Goal: Task Accomplishment & Management: Complete application form

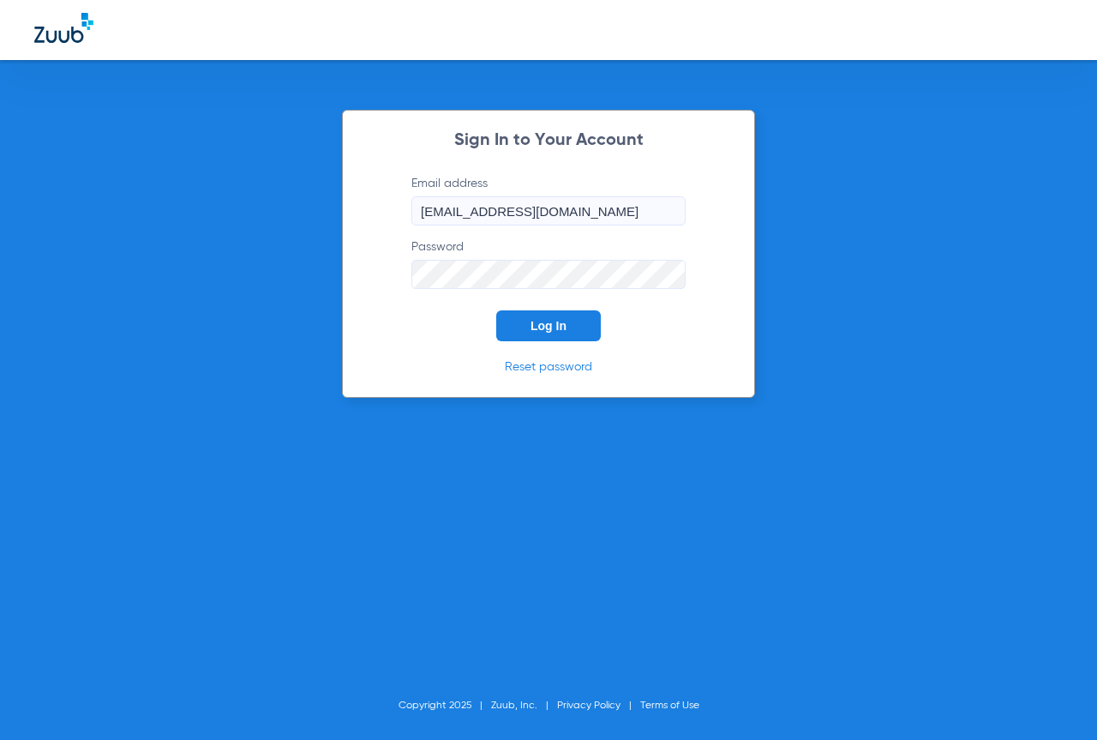
click at [550, 318] on button "Log In" at bounding box center [548, 325] width 105 height 31
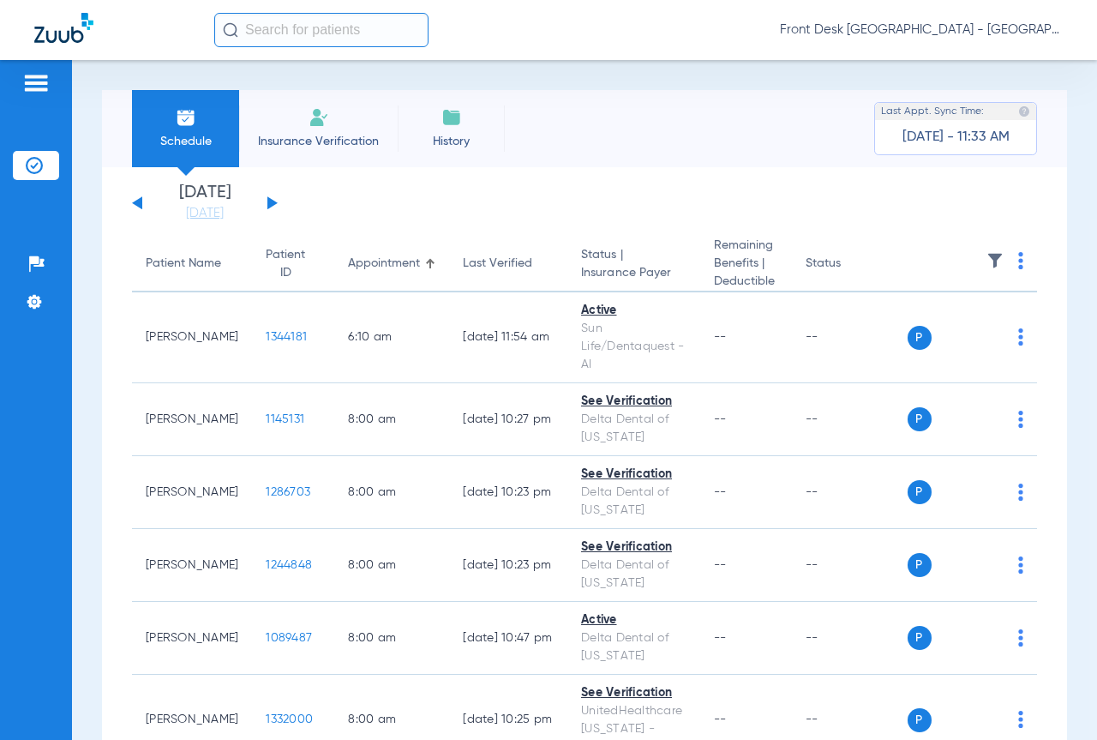
click at [268, 201] on button at bounding box center [272, 202] width 10 height 13
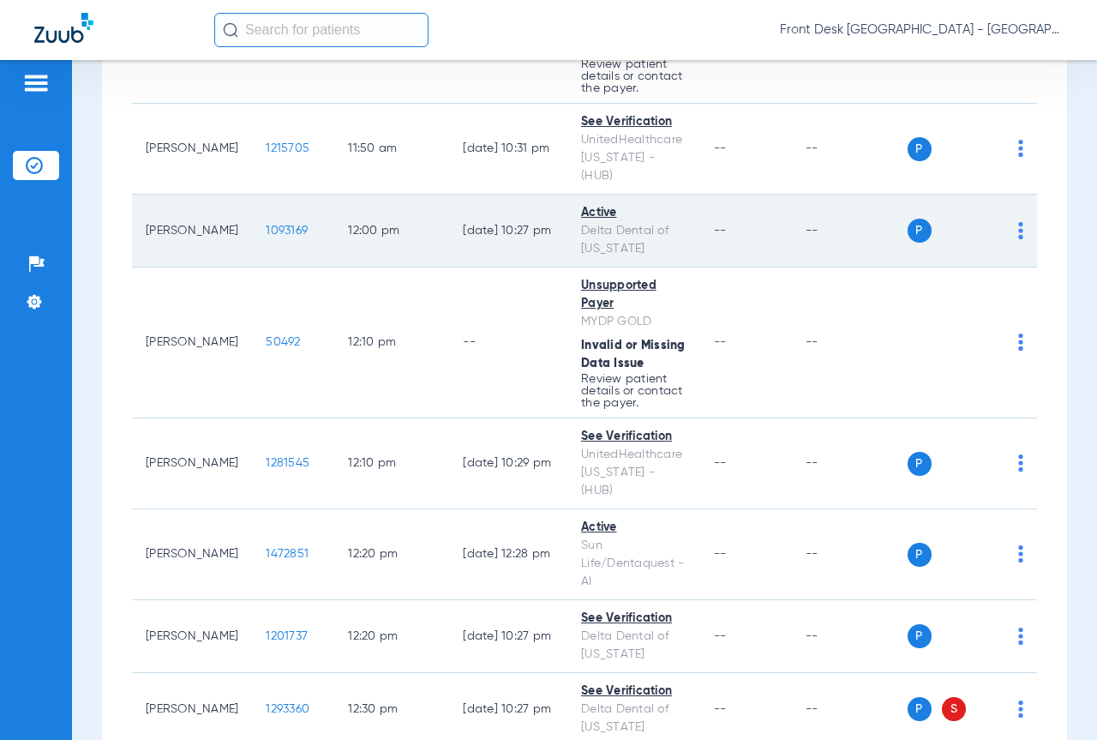
scroll to position [2571, 0]
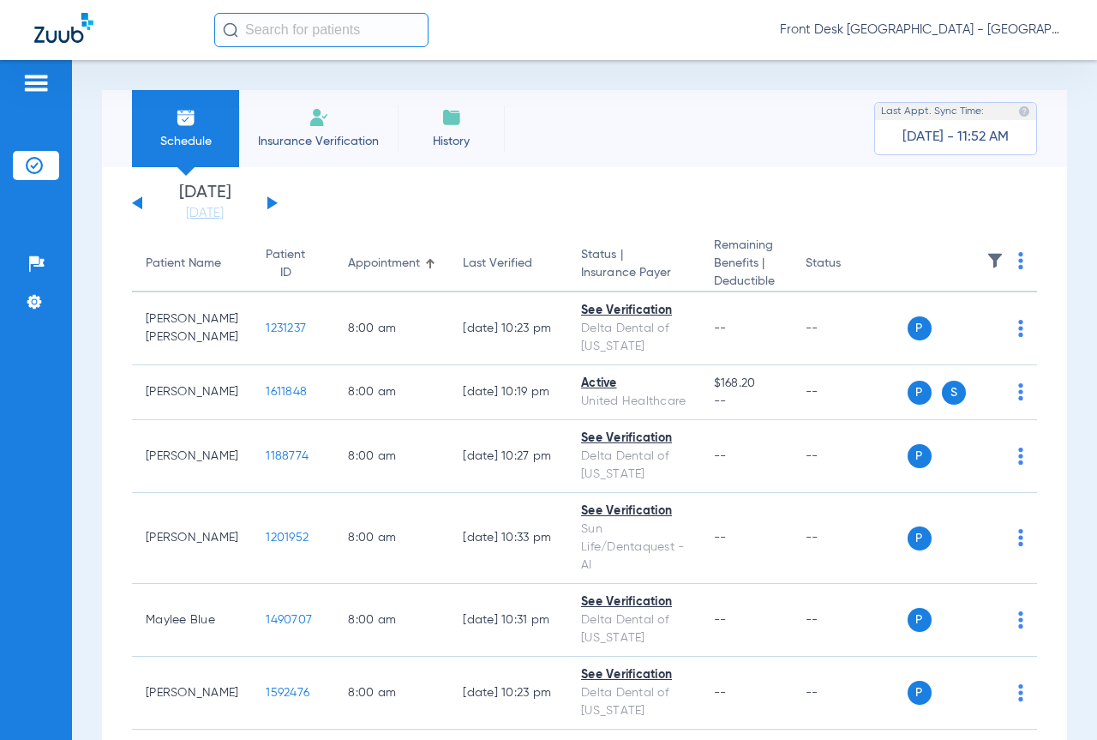
click at [140, 207] on button at bounding box center [137, 202] width 10 height 13
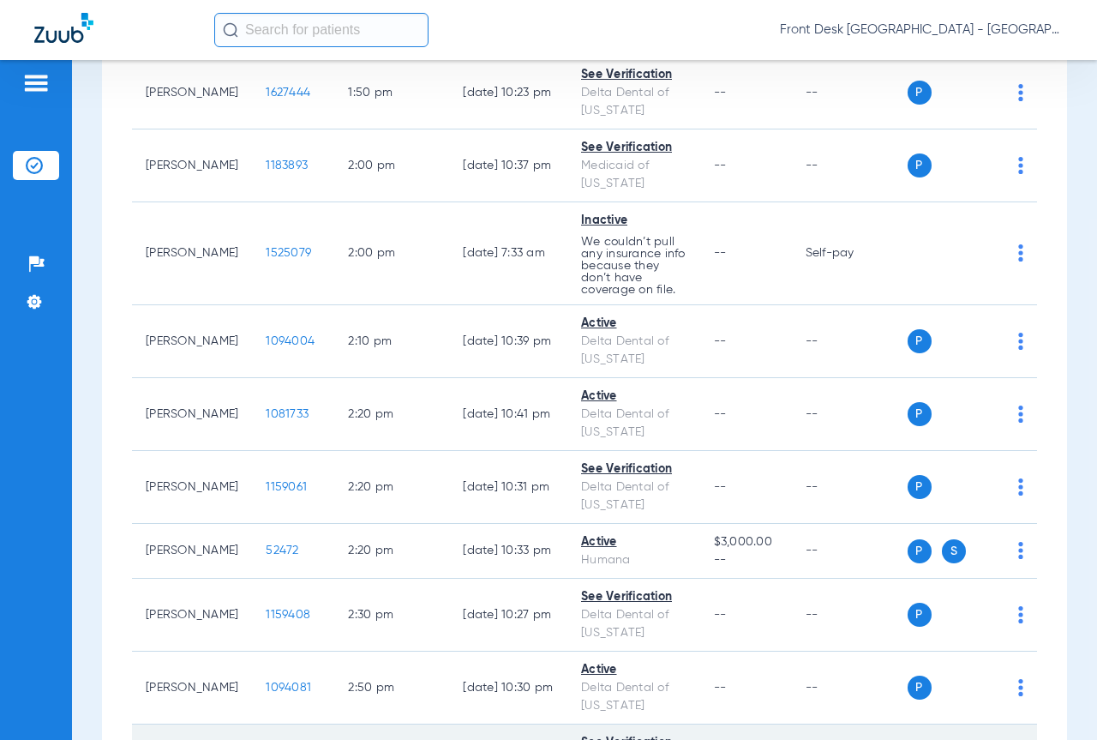
scroll to position [3800, 0]
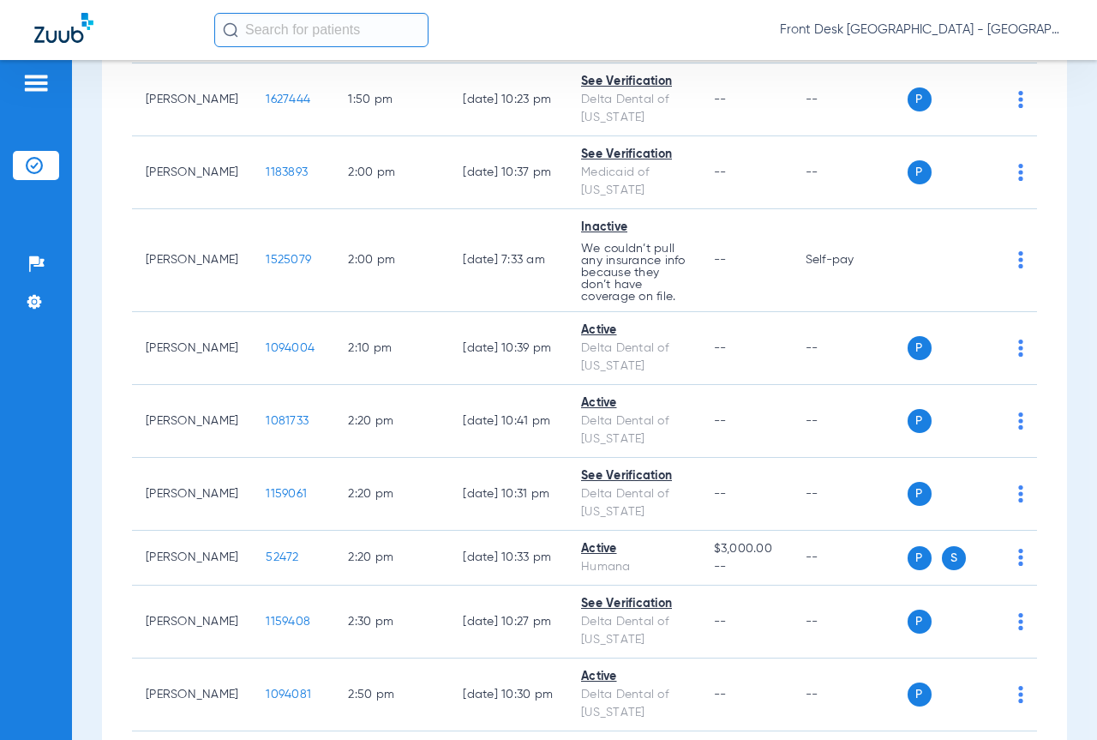
scroll to position [3885, 0]
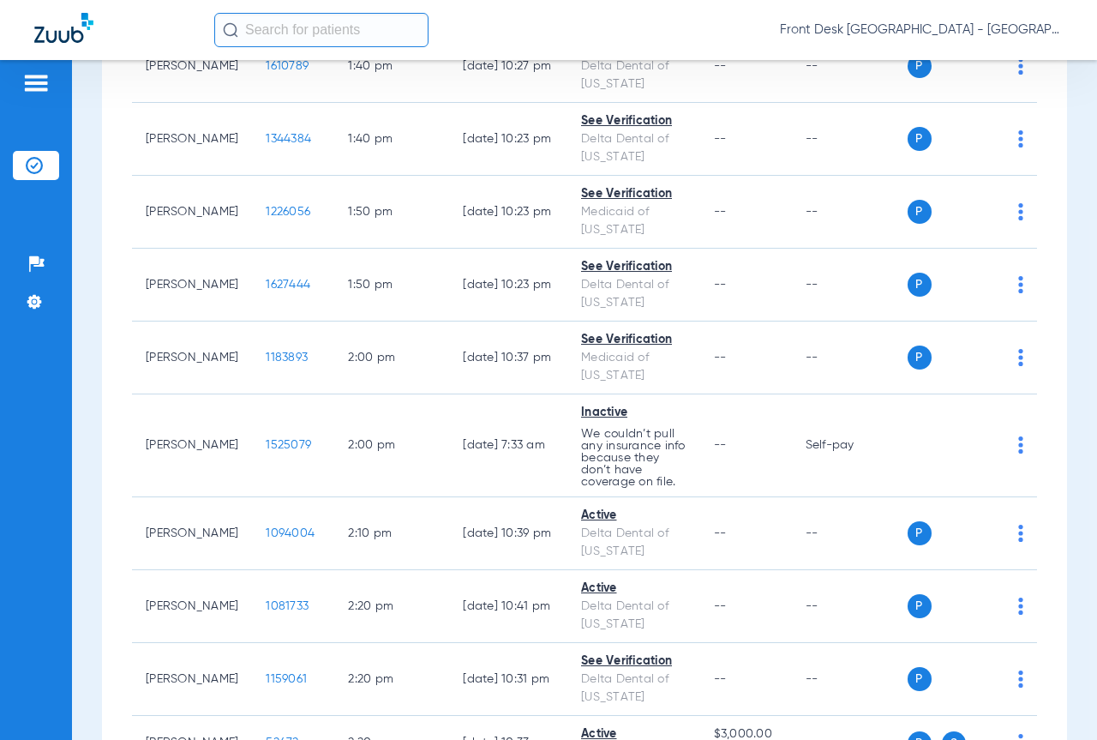
scroll to position [3256, 0]
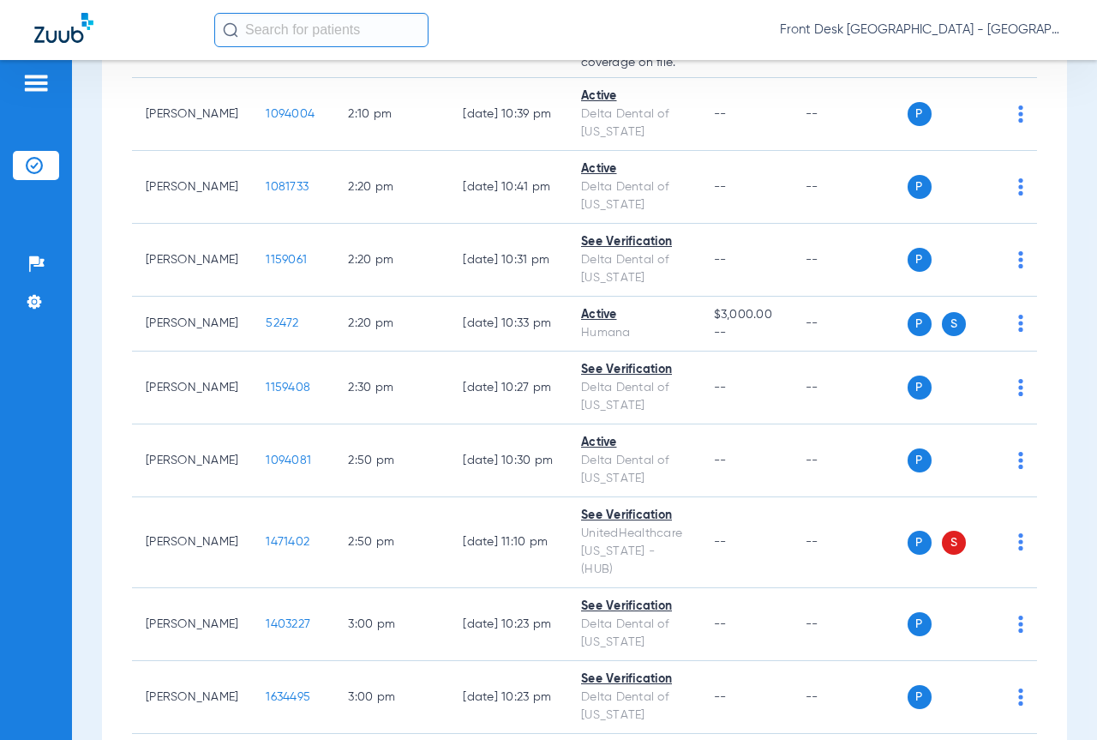
scroll to position [4113, 0]
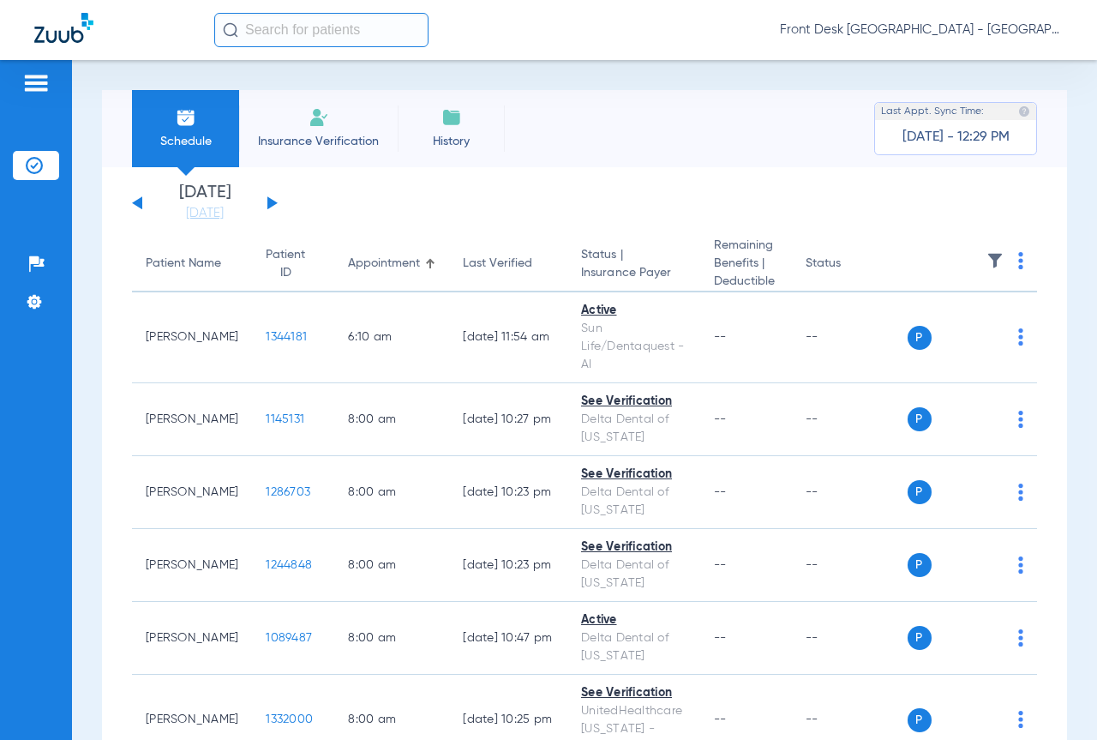
click at [275, 201] on button at bounding box center [272, 202] width 10 height 13
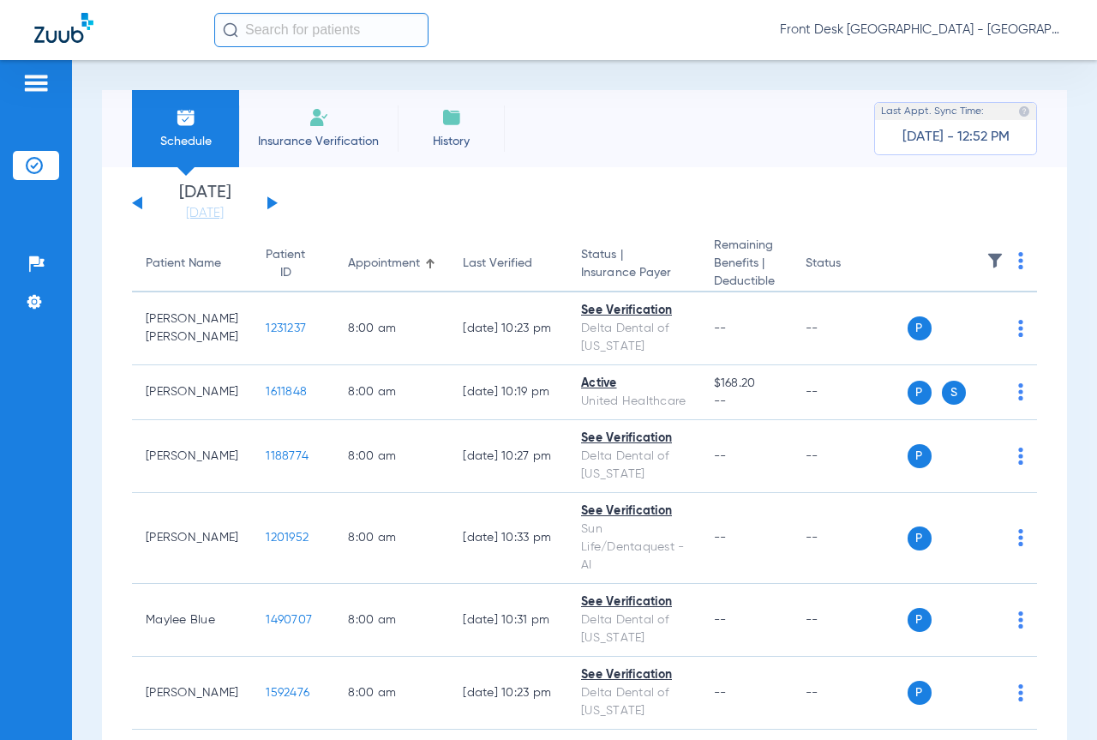
click at [268, 206] on button at bounding box center [272, 202] width 10 height 13
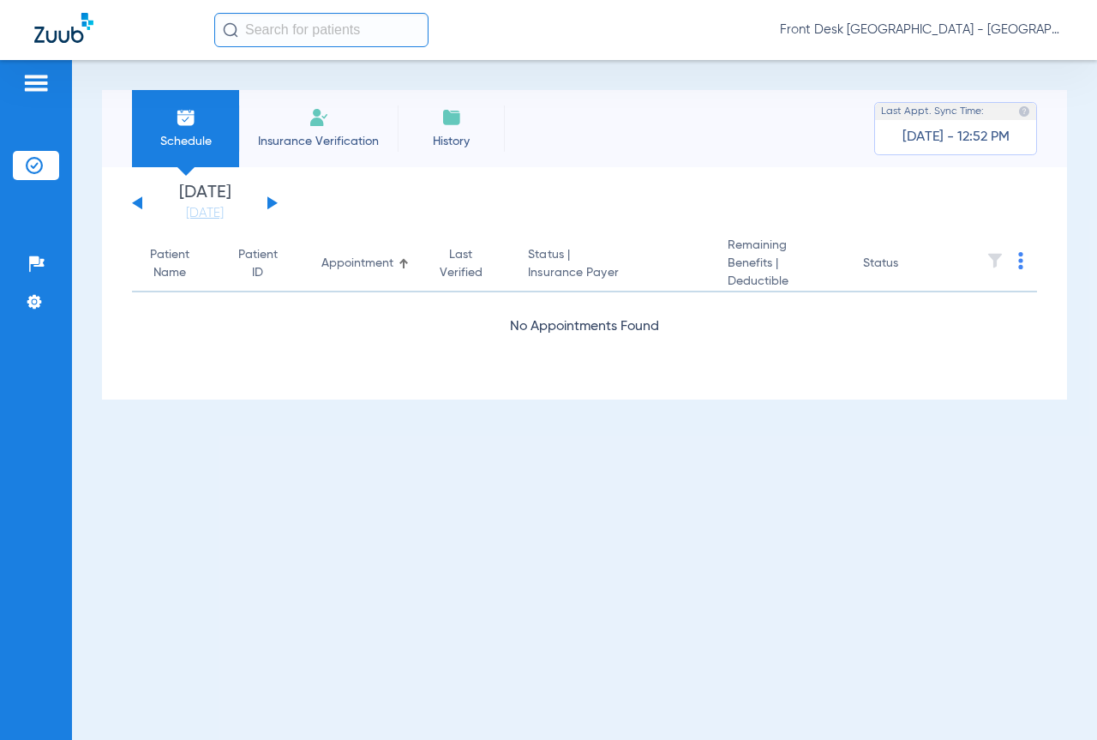
click at [268, 206] on button at bounding box center [272, 202] width 10 height 13
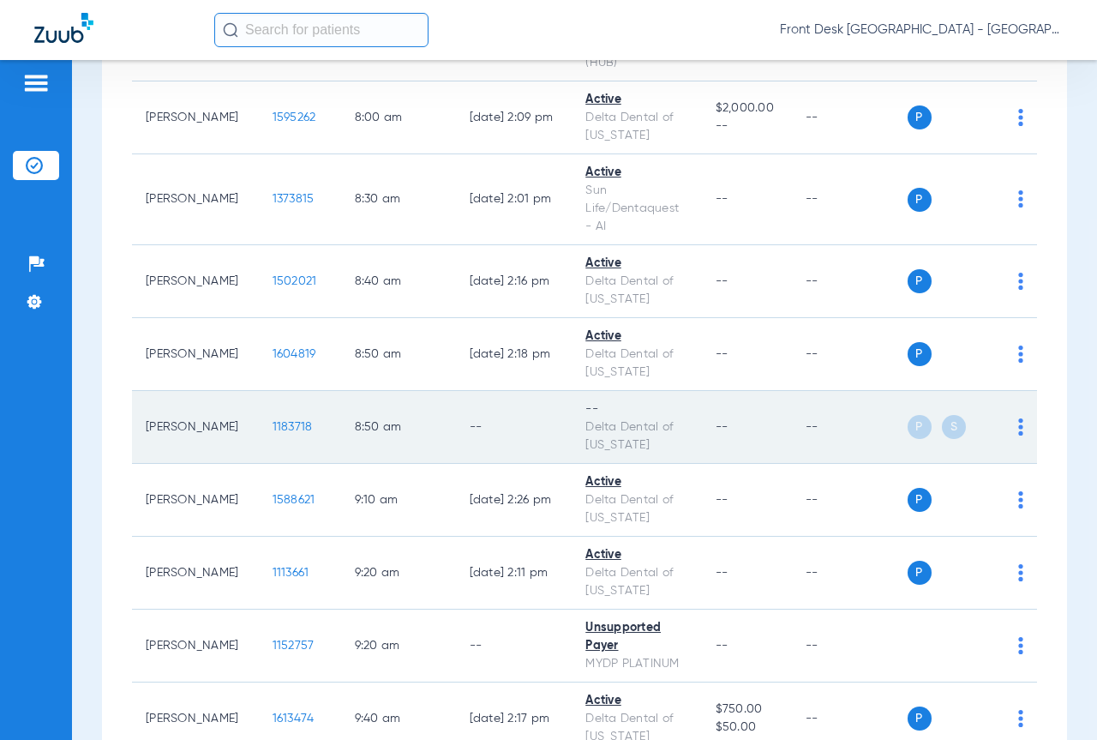
scroll to position [857, 0]
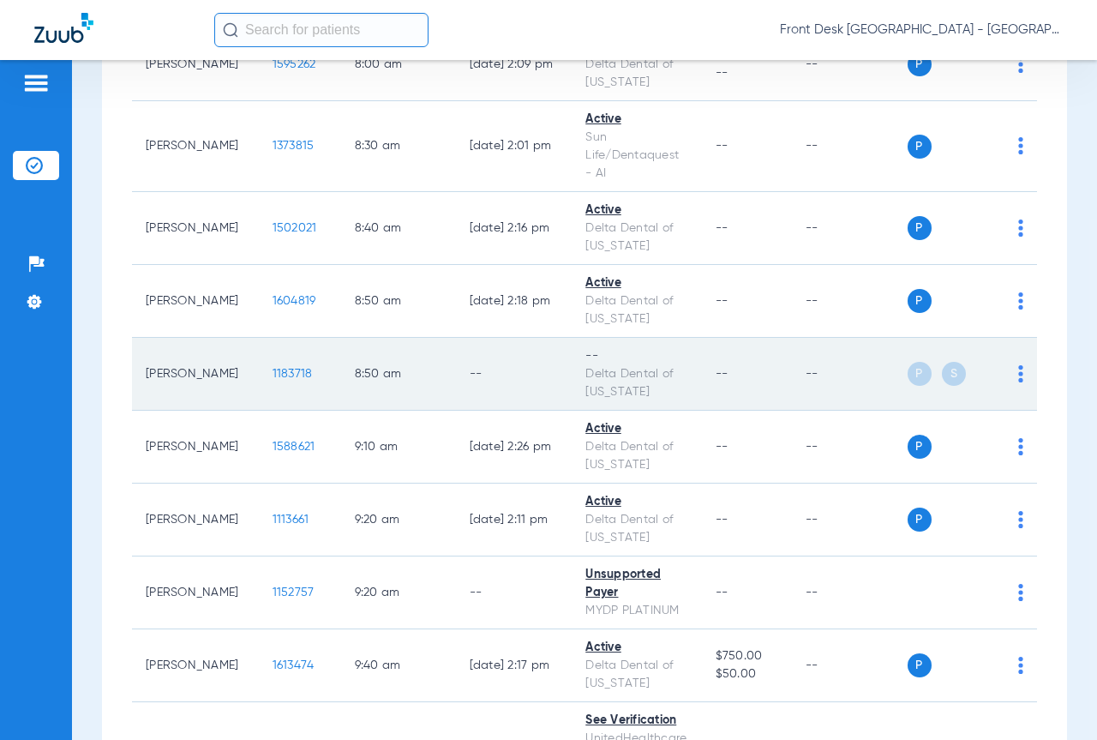
click at [406, 379] on td "8:50 AM" at bounding box center [398, 374] width 115 height 73
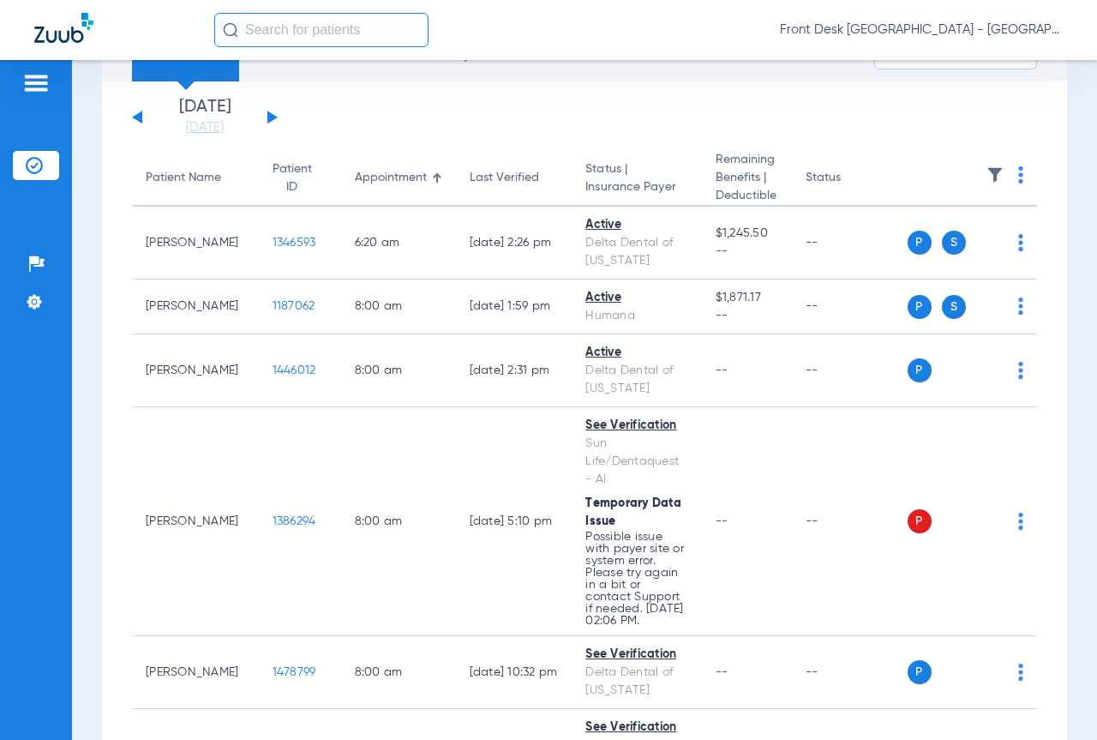
scroll to position [0, 0]
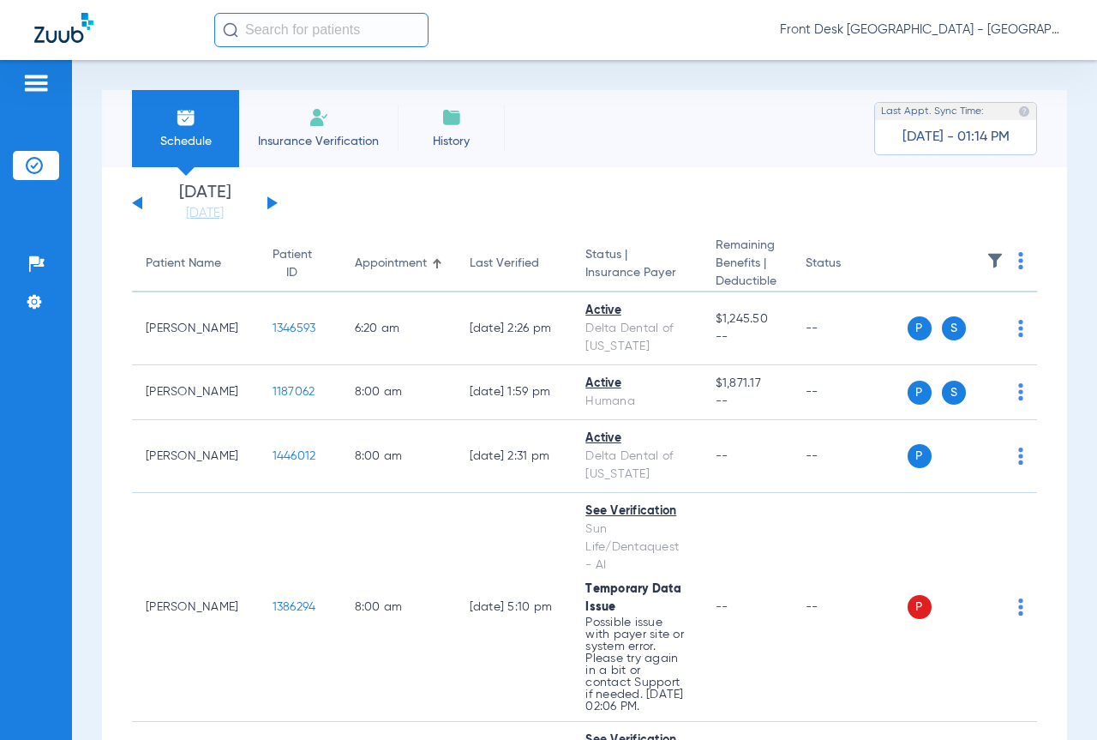
click at [269, 204] on button at bounding box center [272, 202] width 10 height 13
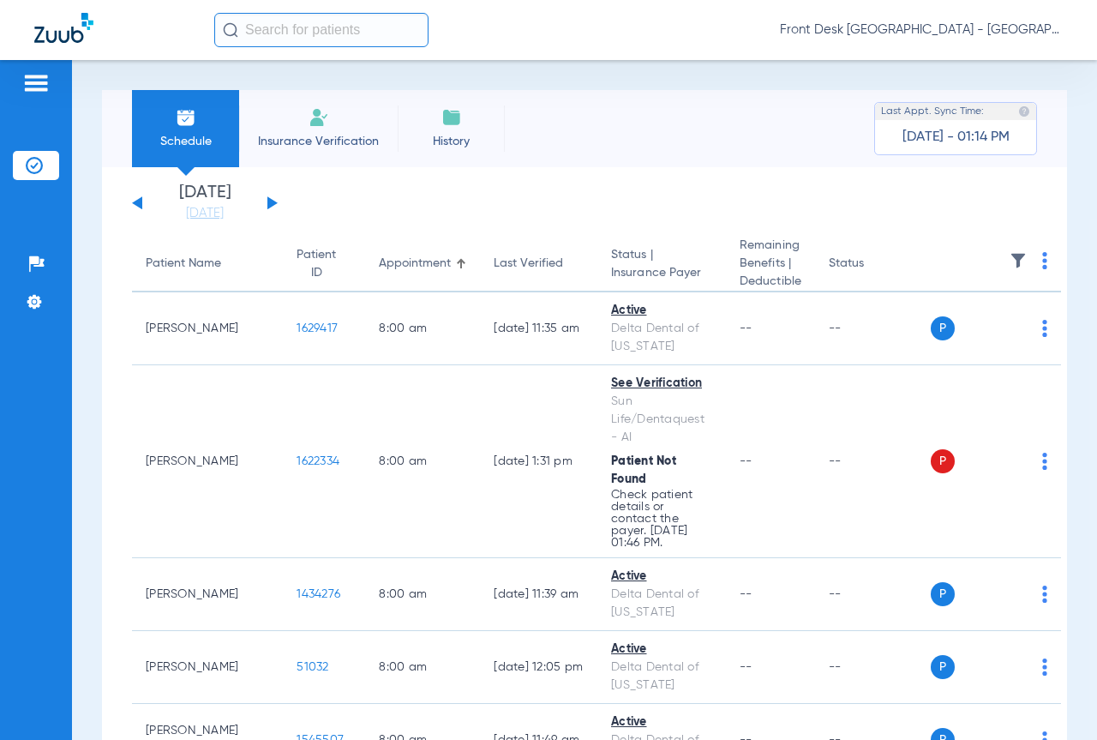
click at [139, 205] on button at bounding box center [137, 202] width 10 height 13
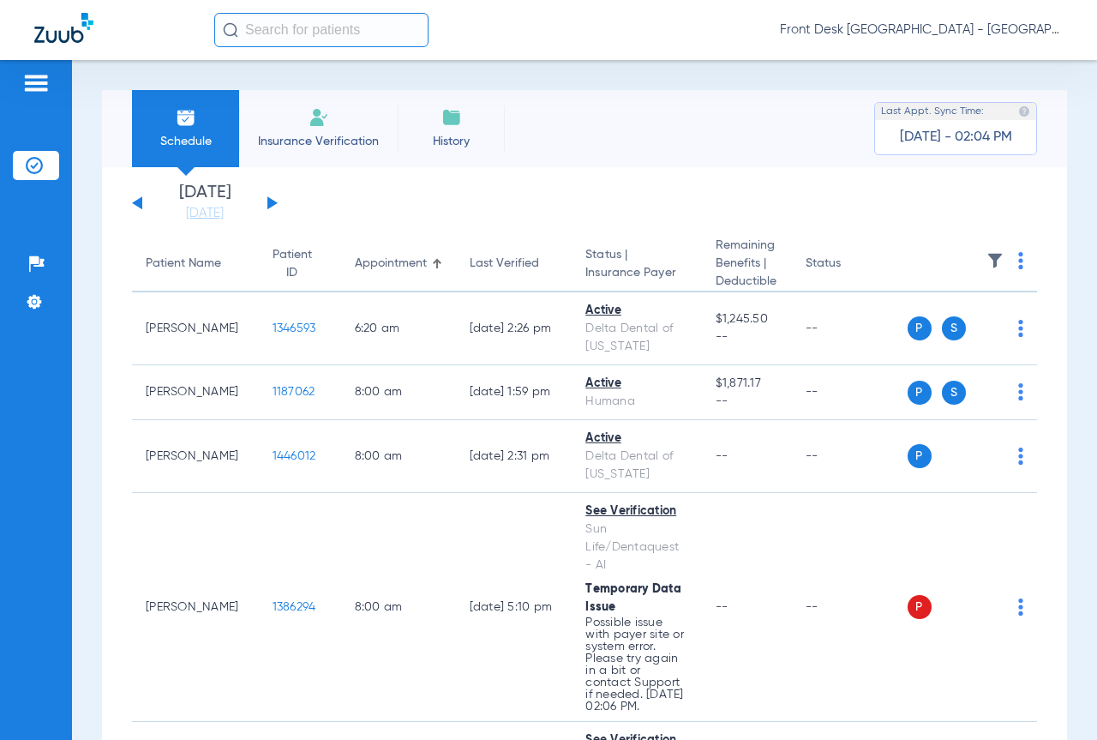
click at [305, 141] on span "Insurance Verification" at bounding box center [318, 141] width 133 height 17
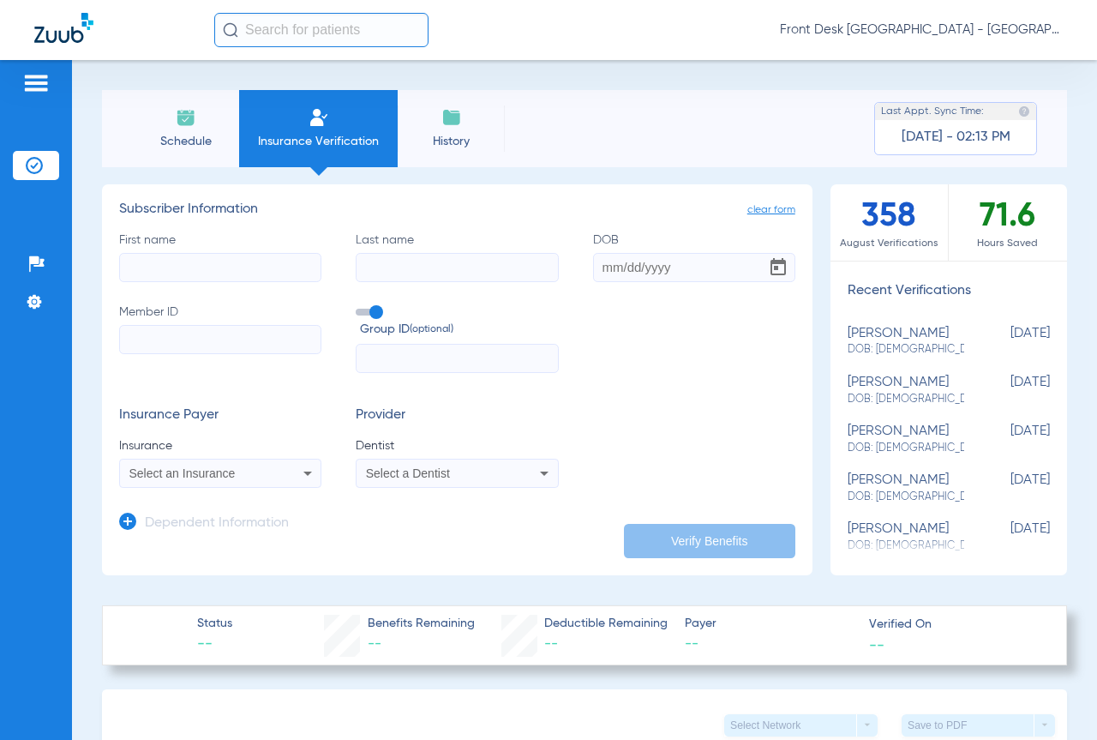
click at [308, 278] on input "First name" at bounding box center [220, 267] width 202 height 29
type input "372969733"
drag, startPoint x: 385, startPoint y: 249, endPoint x: 386, endPoint y: 258, distance: 8.7
click at [385, 249] on label "Last name" at bounding box center [457, 256] width 202 height 51
click at [385, 253] on input "Last name" at bounding box center [457, 267] width 202 height 29
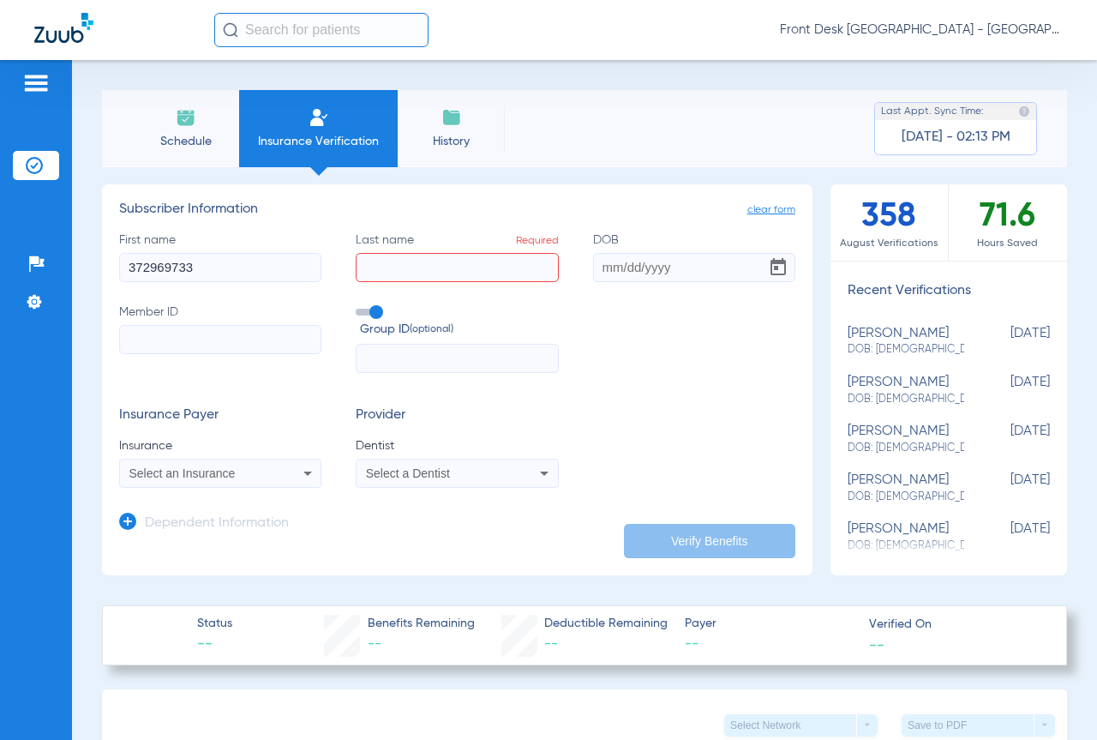
drag, startPoint x: 201, startPoint y: 269, endPoint x: 129, endPoint y: 279, distance: 71.9
click at [129, 279] on input "372969733" at bounding box center [220, 267] width 202 height 29
click at [186, 339] on input "Member ID" at bounding box center [220, 339] width 202 height 29
paste input "372969733"
type input "372969733"
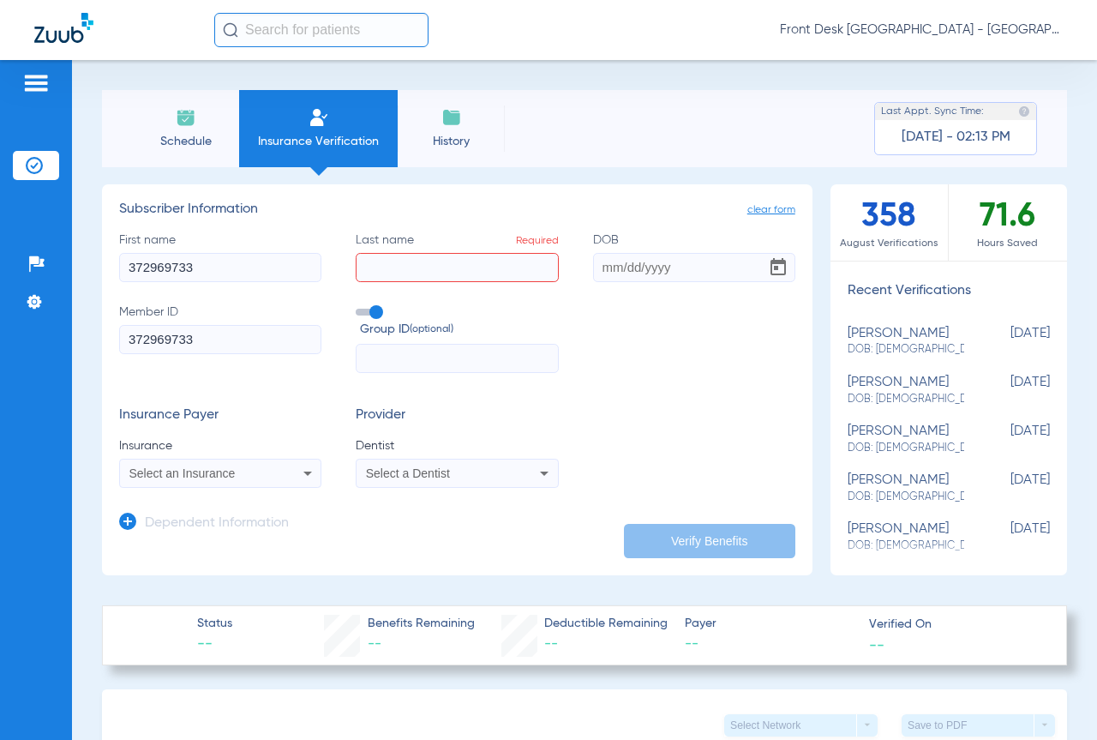
drag, startPoint x: 201, startPoint y: 267, endPoint x: 127, endPoint y: 289, distance: 77.0
click at [127, 289] on div "First name 372969733 Last name Required DOB Member ID 372969733 Group ID (optio…" at bounding box center [457, 302] width 676 height 142
type input "[PERSON_NAME]"
type input "[DATE]"
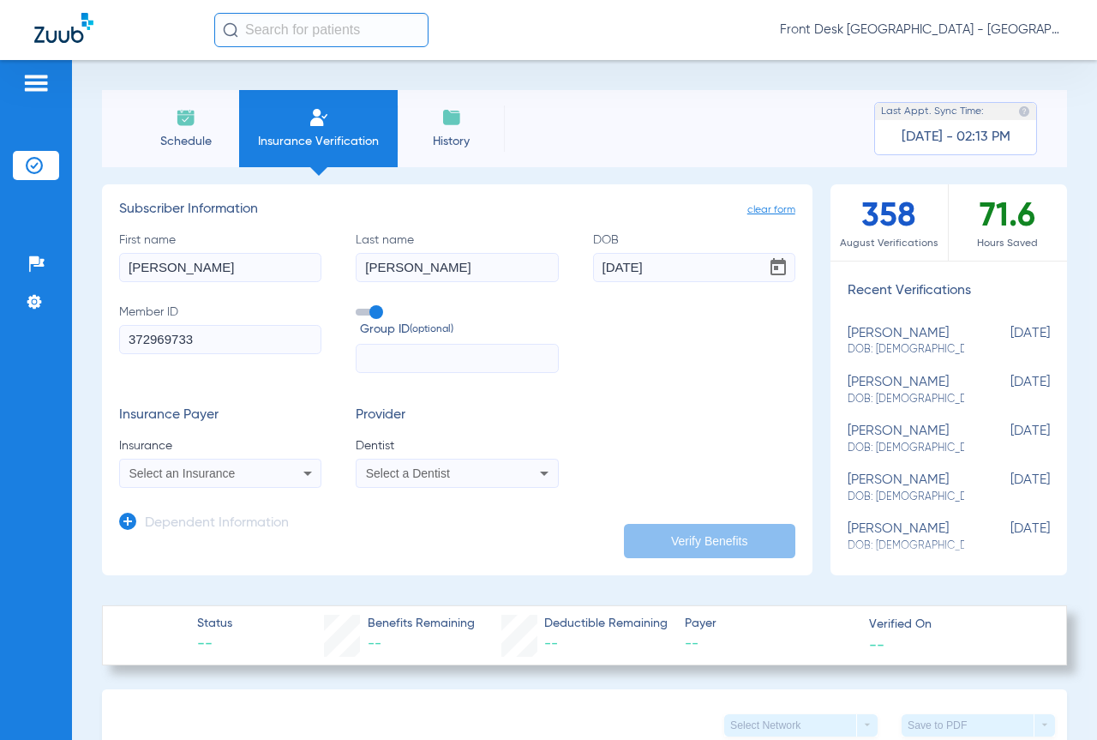
click at [246, 474] on div "Select an Insurance" at bounding box center [202, 473] width 147 height 12
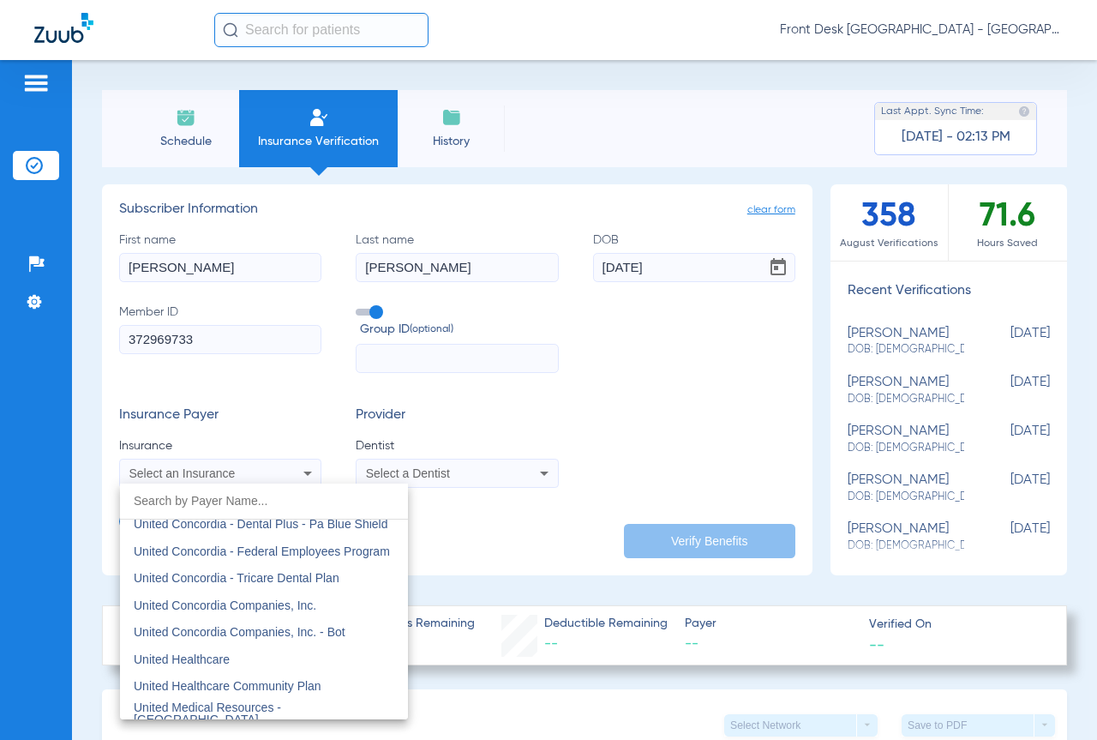
scroll to position [10186, 0]
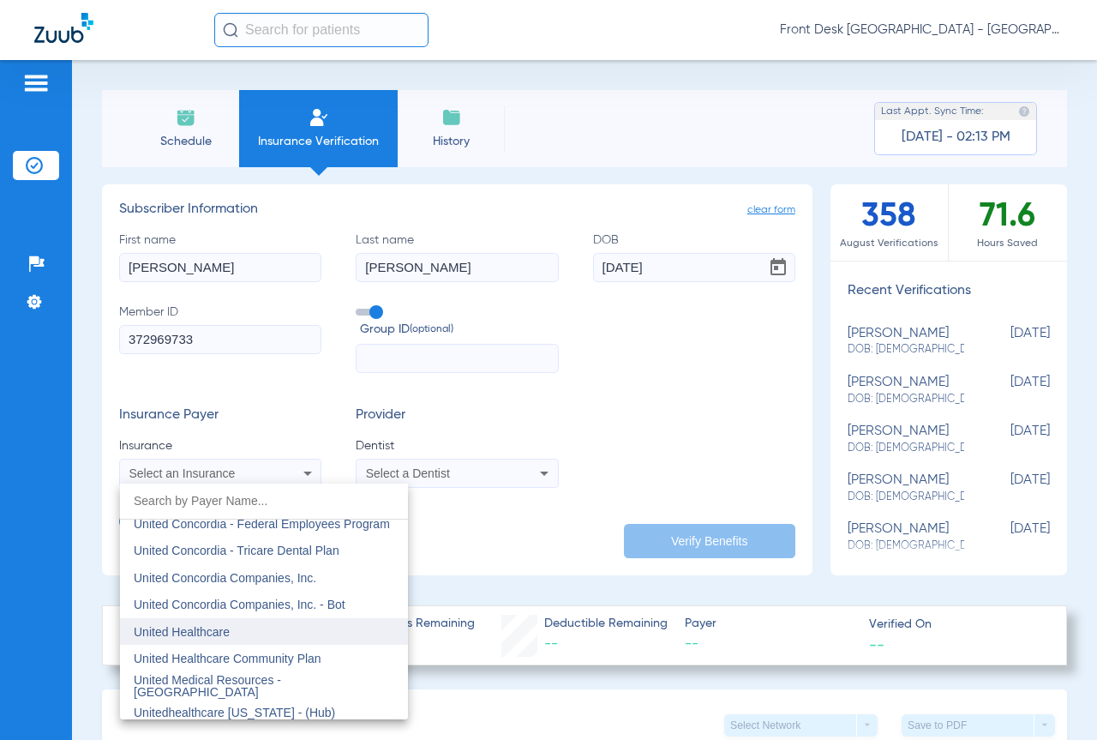
click at [276, 626] on mat-option "United Healthcare" at bounding box center [264, 631] width 288 height 27
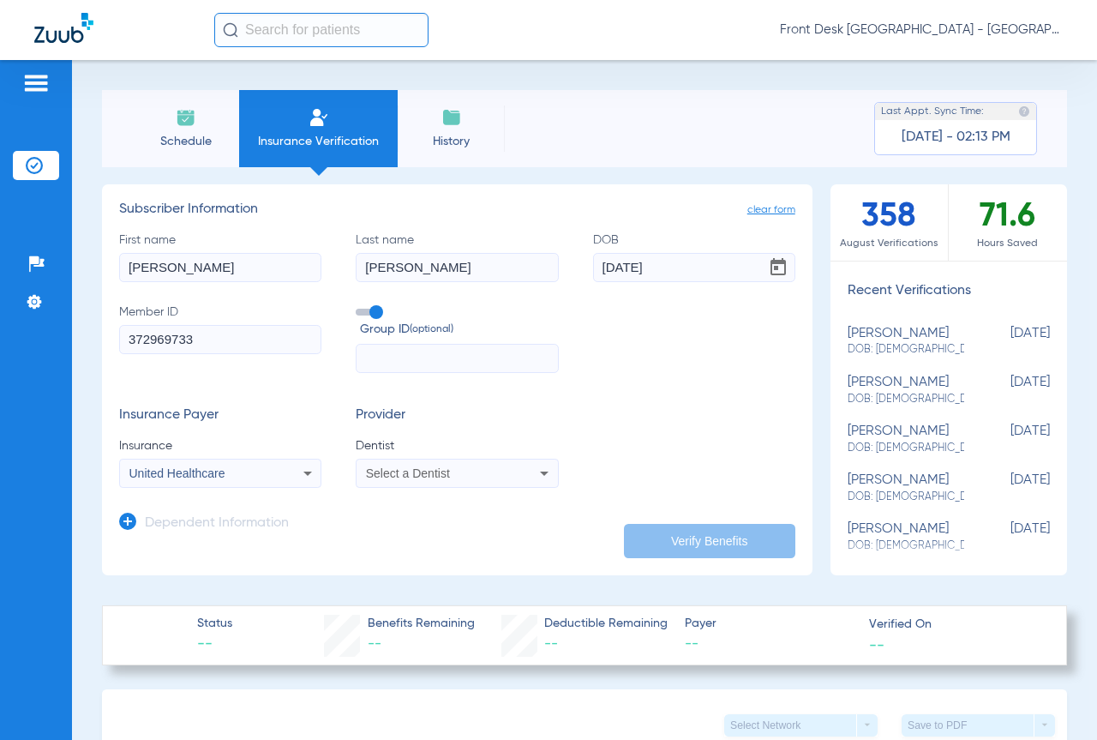
click at [413, 471] on span "Select a Dentist" at bounding box center [408, 473] width 84 height 14
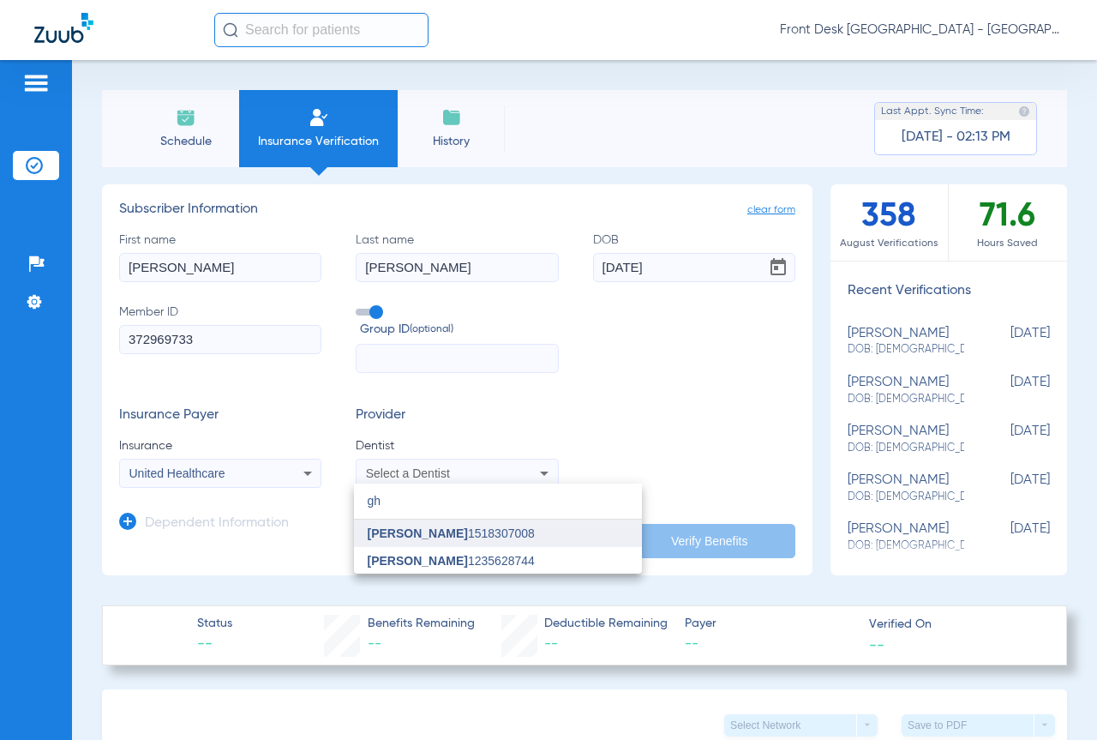
type input "gh"
click at [420, 542] on mat-option "[PERSON_NAME] 1518307008" at bounding box center [498, 532] width 288 height 27
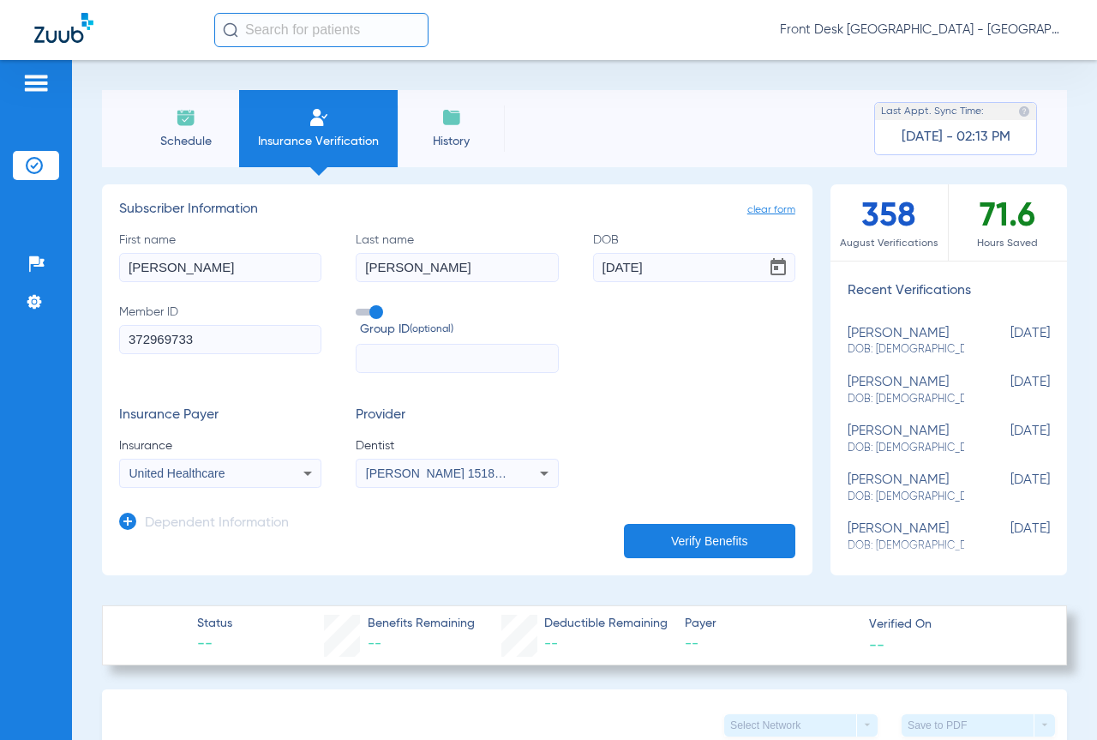
click at [712, 538] on button "Verify Benefits" at bounding box center [709, 541] width 171 height 34
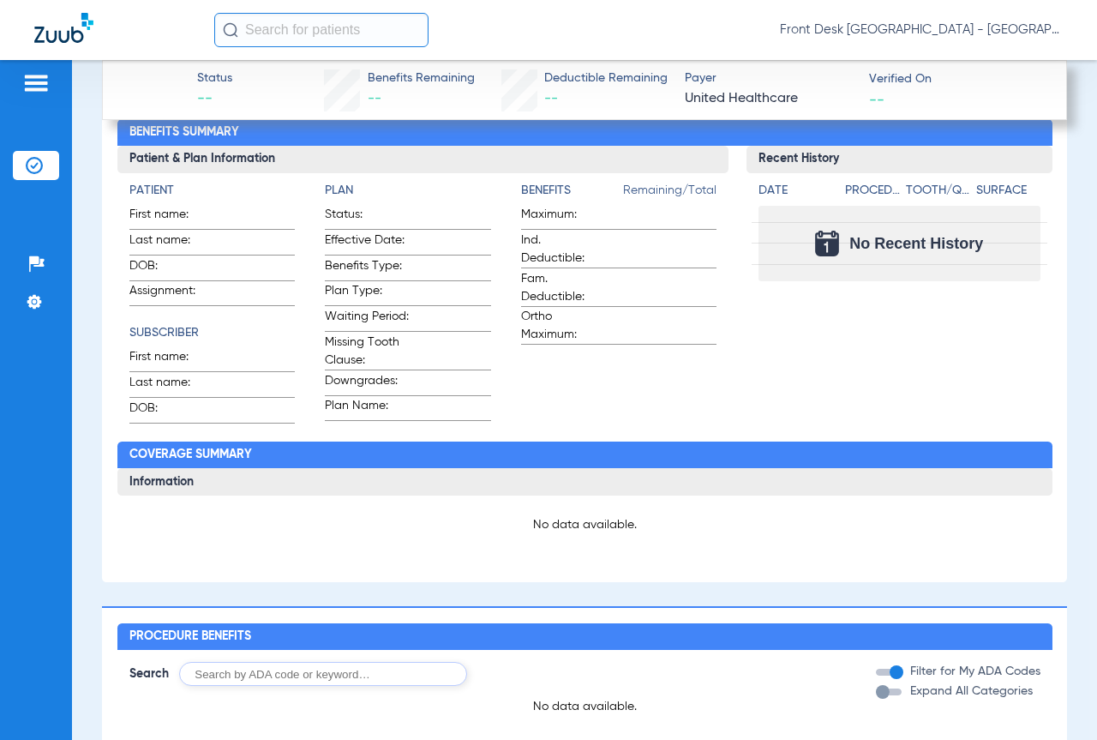
scroll to position [0, 0]
